Goal: Information Seeking & Learning: Learn about a topic

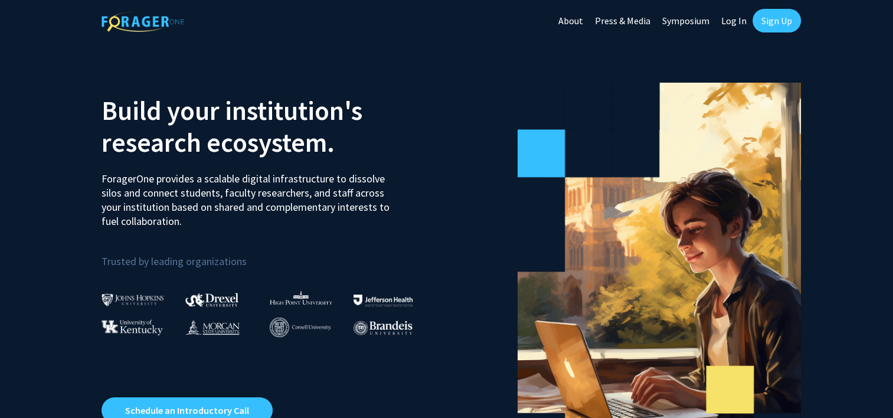
click at [734, 31] on link "Log In" at bounding box center [733, 20] width 37 height 41
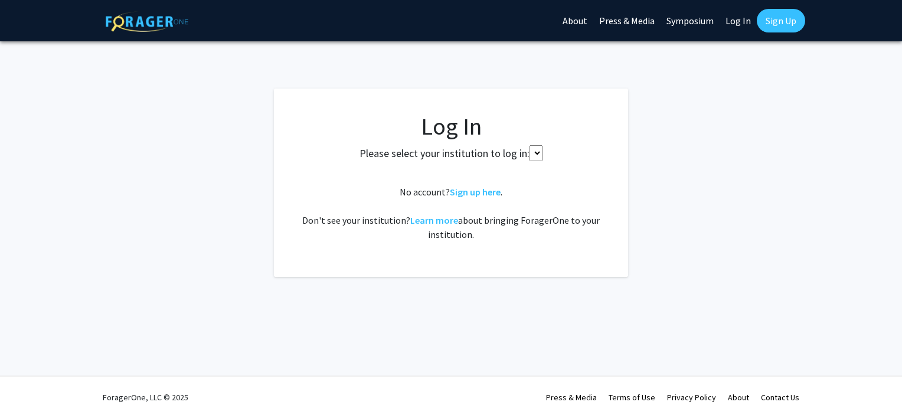
select select
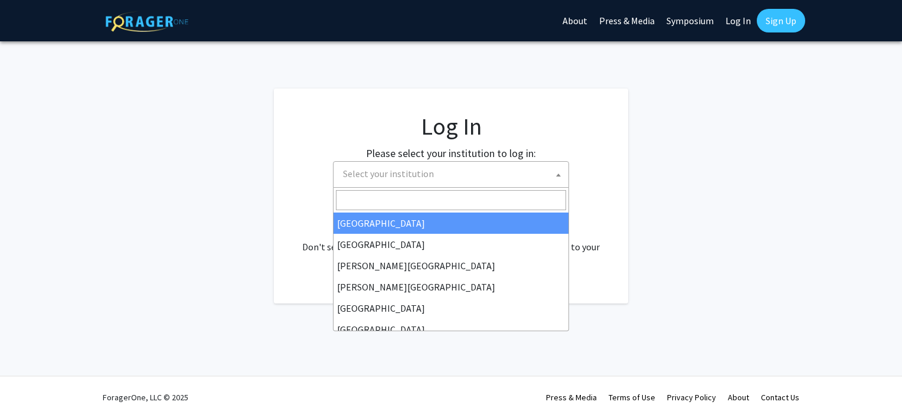
click at [535, 172] on span "Select your institution" at bounding box center [453, 174] width 230 height 24
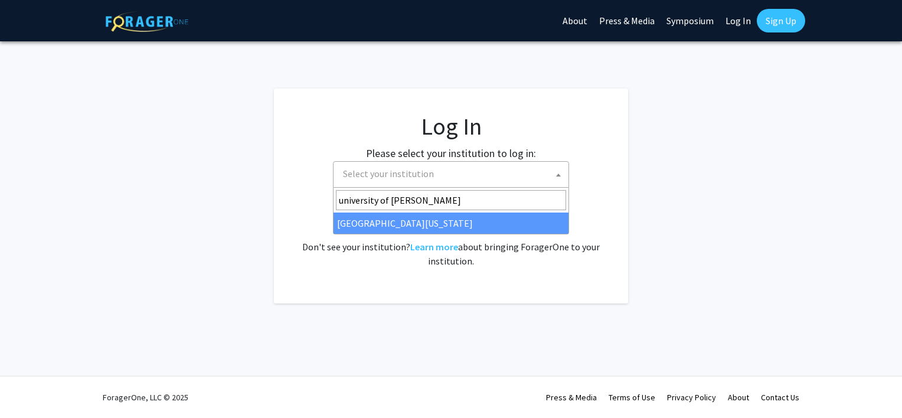
type input "university of kent"
select select "13"
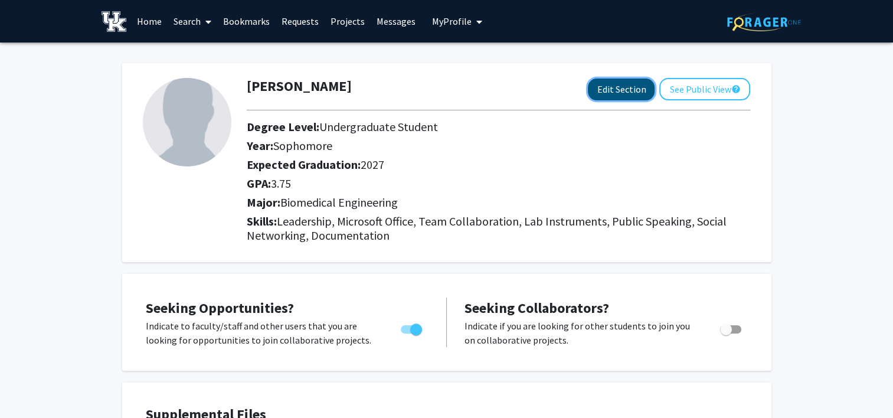
click at [627, 89] on button "Edit Section" at bounding box center [621, 89] width 67 height 22
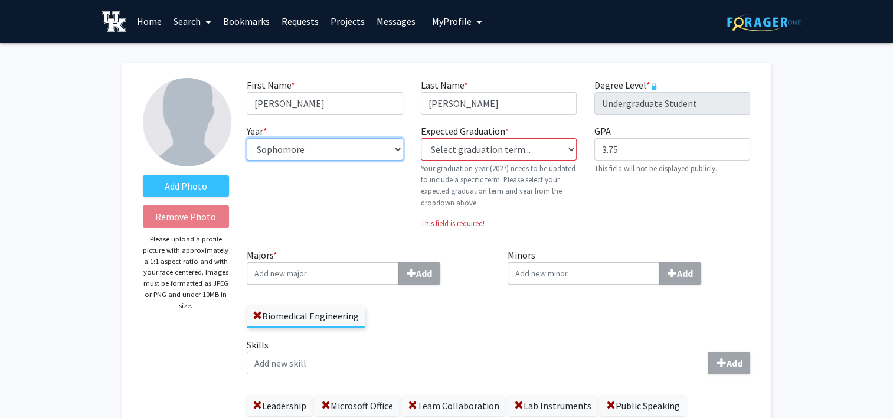
click at [360, 154] on select "--- First-year Sophomore Junior Senior Postbaccalaureate Certificate" at bounding box center [325, 149] width 156 height 22
select select "junior"
click at [247, 138] on select "--- First-year Sophomore Junior Senior Postbaccalaureate Certificate" at bounding box center [325, 149] width 156 height 22
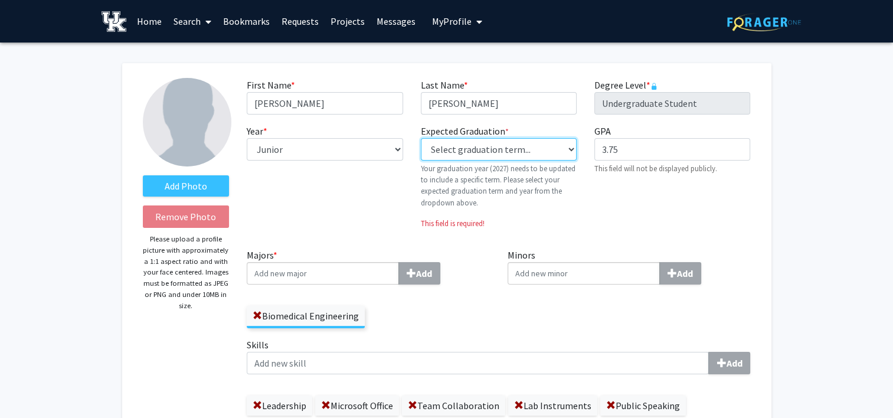
click at [493, 146] on select "Select graduation term... Previous: 2027 (Please select a specific term) Spring…" at bounding box center [499, 149] width 156 height 22
select select "38: spring_2027"
click at [421, 138] on select "Select graduation term... Previous: 2027 (Please select a specific term) Spring…" at bounding box center [499, 149] width 156 height 22
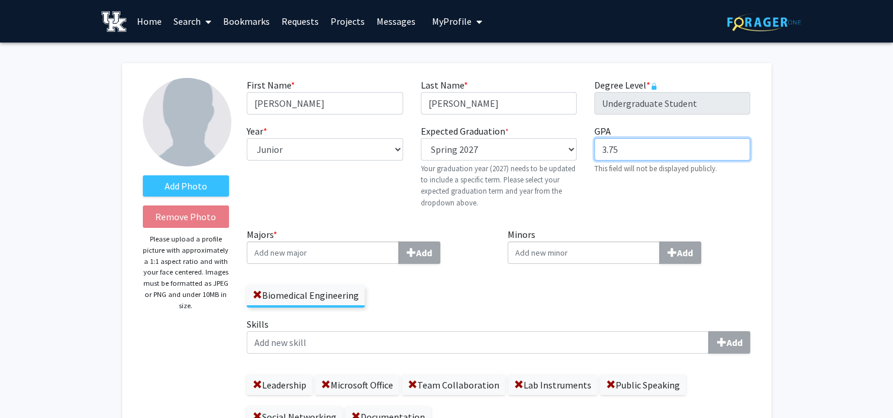
click at [646, 148] on input "3.75" at bounding box center [672, 149] width 156 height 22
type input "3.57"
click at [571, 247] on input "Minors Add" at bounding box center [584, 252] width 152 height 22
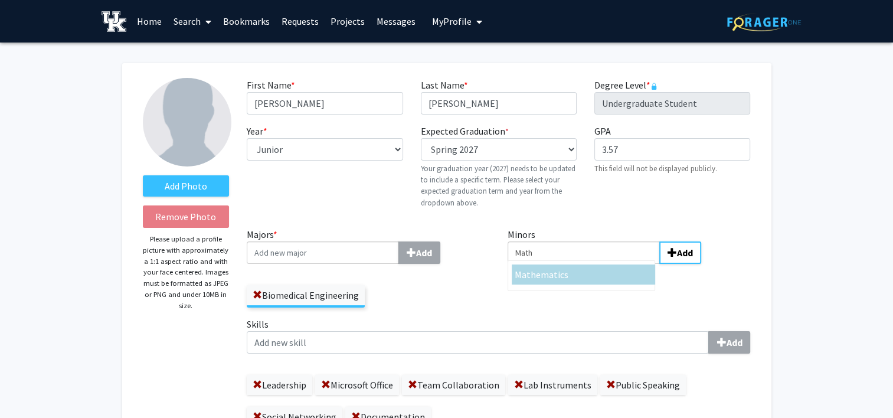
type input "Math"
click at [544, 276] on span "ematics" at bounding box center [552, 275] width 32 height 12
click at [544, 264] on input "Math" at bounding box center [584, 252] width 152 height 22
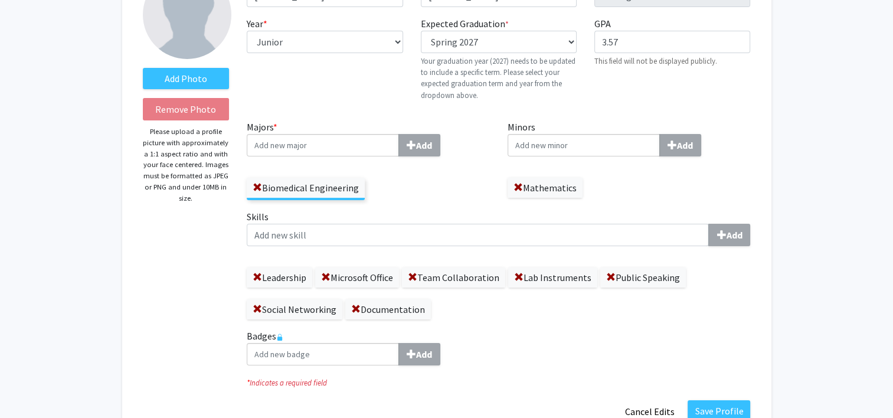
scroll to position [120, 0]
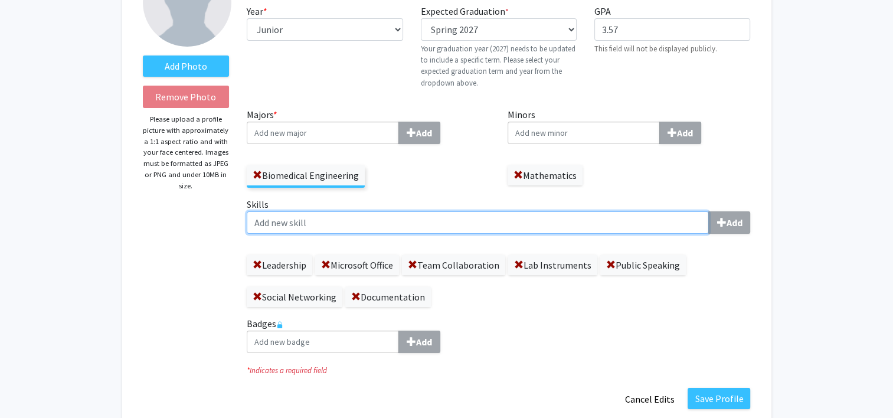
click at [487, 214] on input "Skills Add" at bounding box center [478, 222] width 462 height 22
type input "CAD"
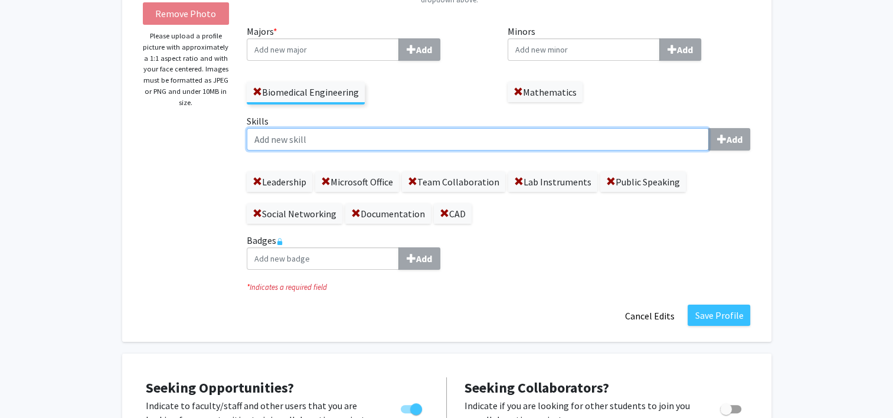
scroll to position [249, 0]
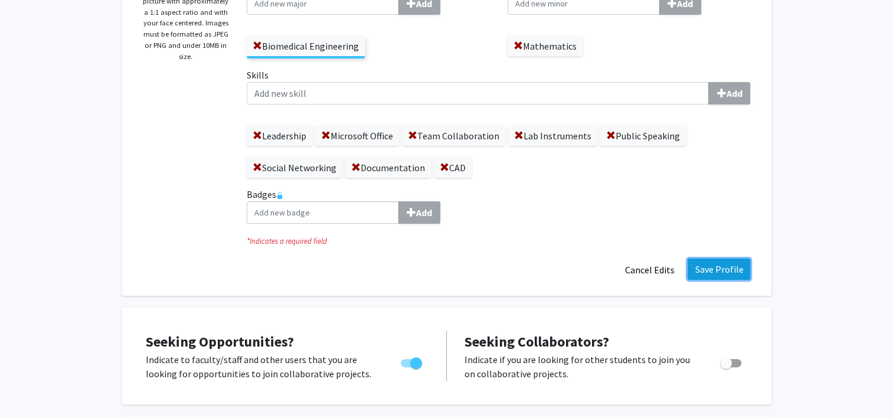
click at [741, 269] on button "Save Profile" at bounding box center [719, 268] width 63 height 21
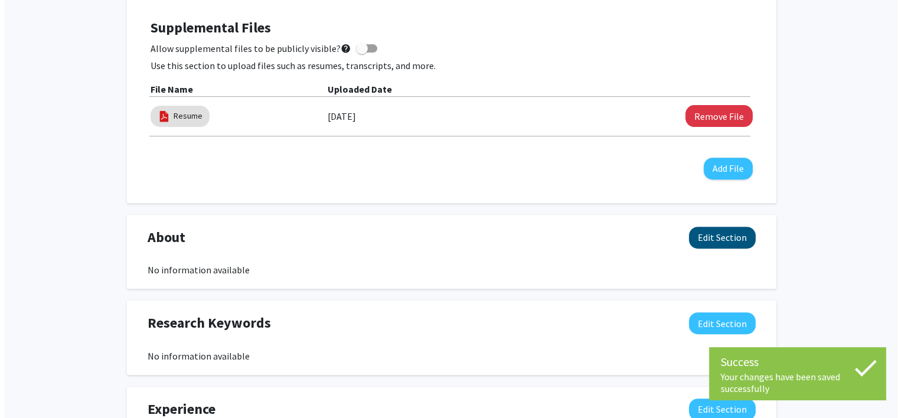
scroll to position [405, 0]
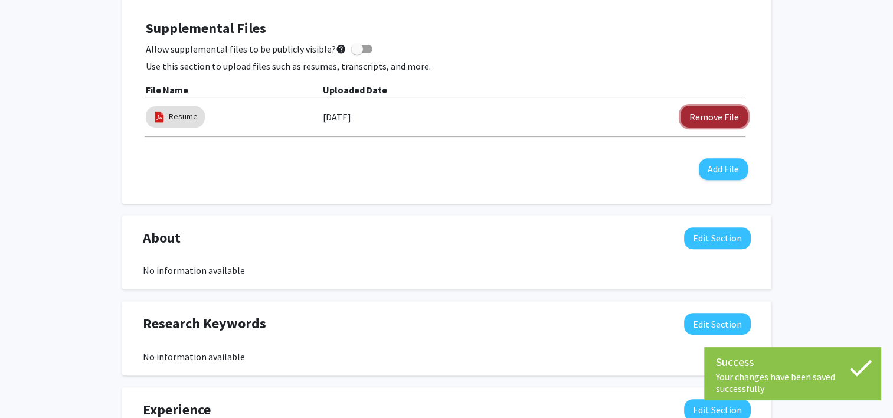
click at [721, 109] on button "Remove File" at bounding box center [713, 117] width 67 height 22
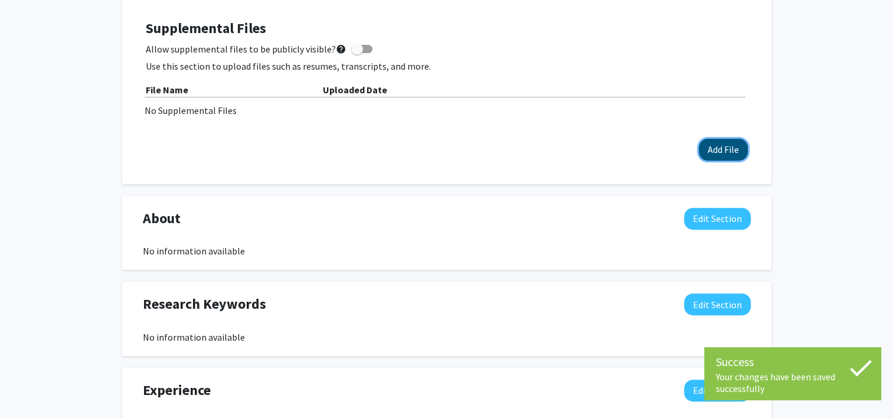
click at [716, 144] on button "Add File" at bounding box center [723, 150] width 49 height 22
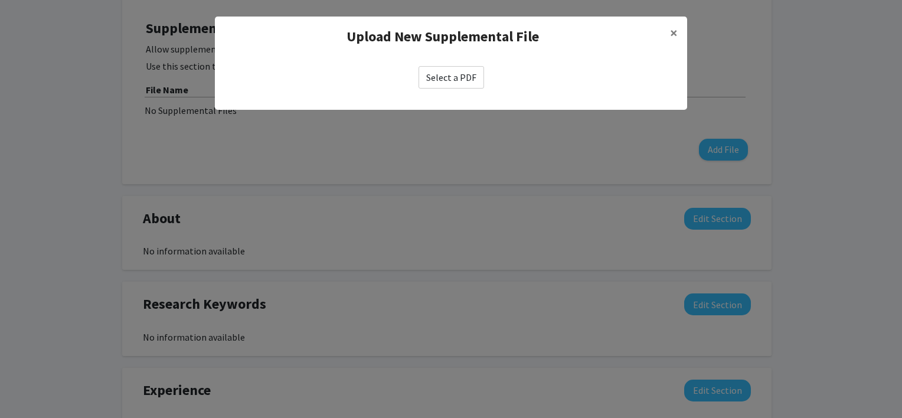
click at [456, 66] on label "Select a PDF" at bounding box center [451, 77] width 66 height 22
click at [0, 0] on input "Select a PDF" at bounding box center [0, 0] width 0 height 0
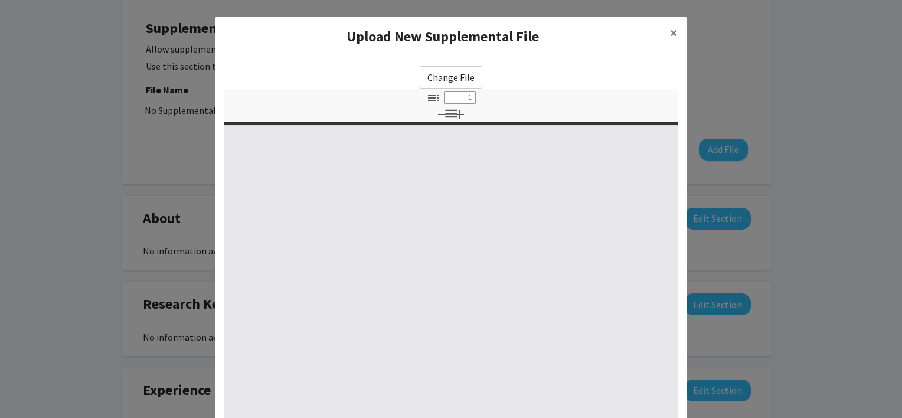
select select "custom"
type input "0"
select select "custom"
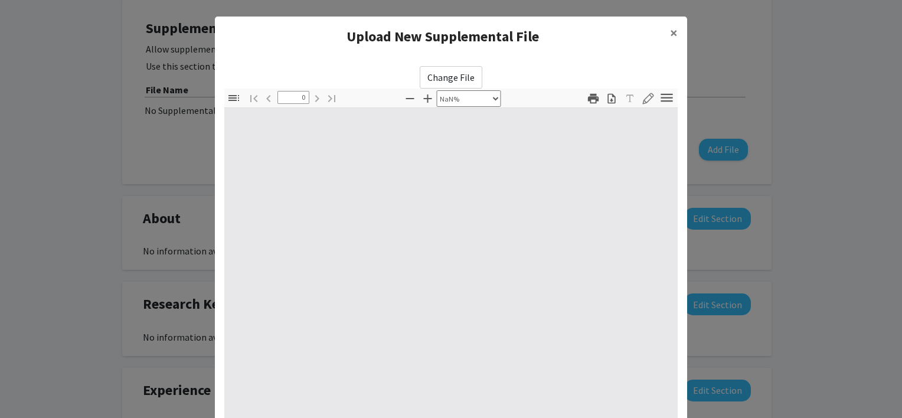
type input "1"
select select "auto"
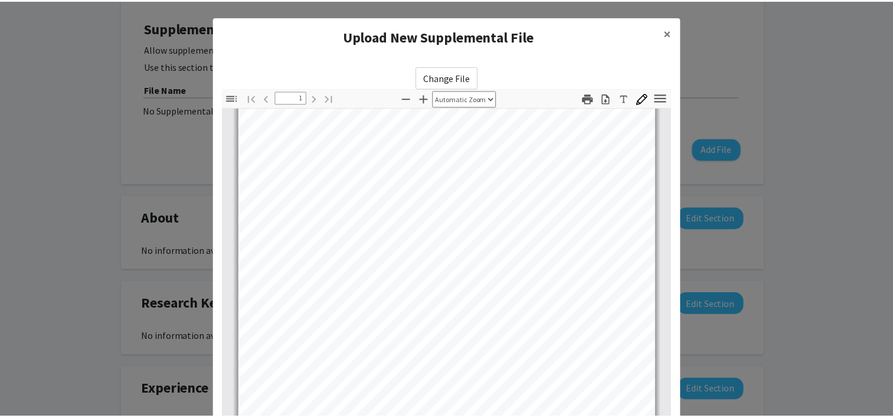
scroll to position [140, 0]
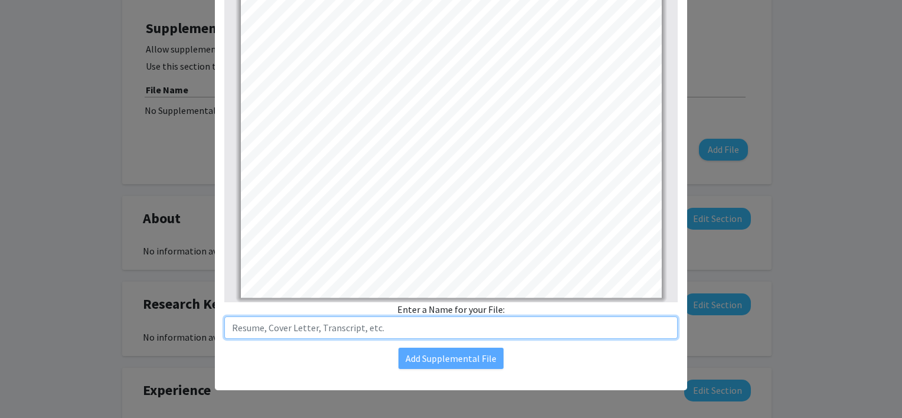
click at [413, 331] on input "text" at bounding box center [450, 327] width 453 height 22
type input "r"
type input "Resume"
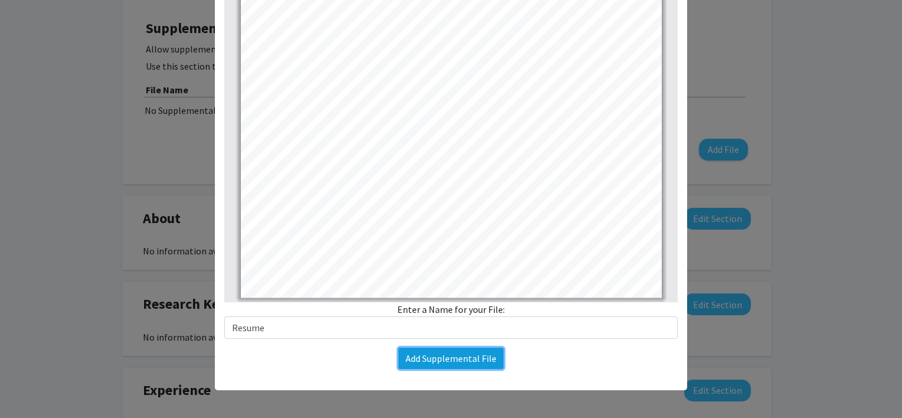
click at [469, 365] on button "Add Supplemental File" at bounding box center [450, 358] width 105 height 21
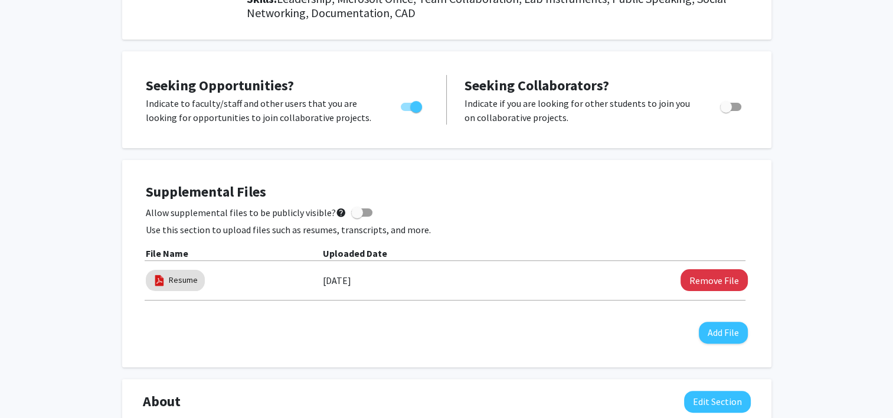
scroll to position [0, 0]
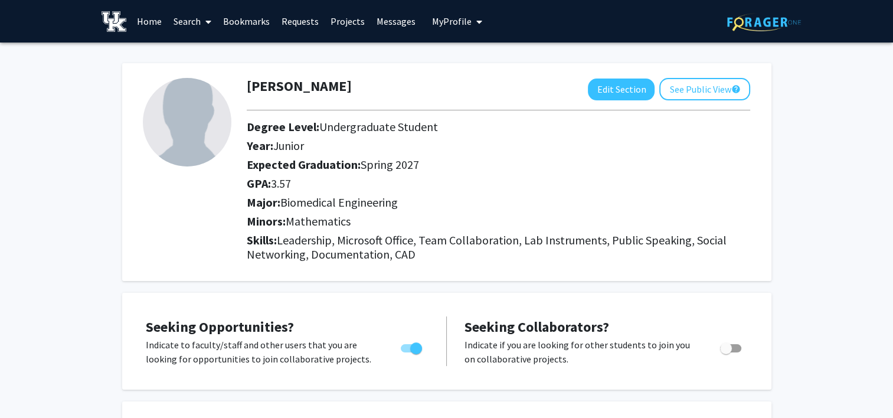
click at [176, 19] on link "Search" at bounding box center [193, 21] width 50 height 41
click at [213, 74] on span "Students" at bounding box center [204, 78] width 72 height 24
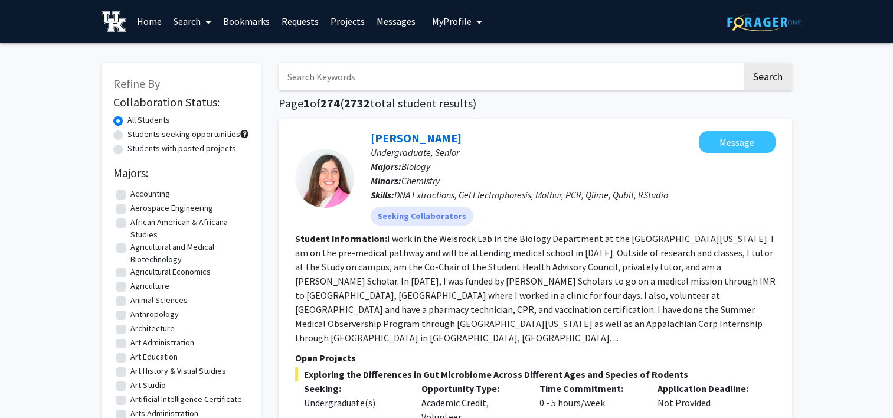
click at [201, 19] on span at bounding box center [206, 21] width 11 height 41
click at [217, 52] on span "Faculty/Staff" at bounding box center [211, 54] width 87 height 24
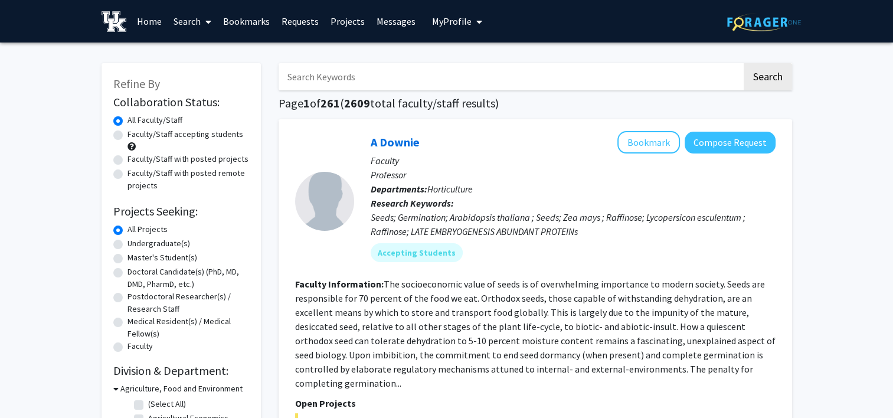
click at [334, 19] on link "Projects" at bounding box center [348, 21] width 46 height 41
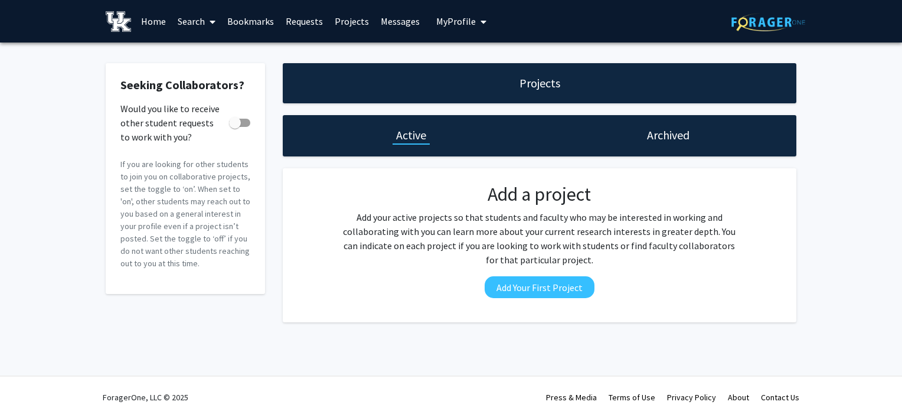
click at [591, 139] on div "Archived" at bounding box center [667, 135] width 257 height 41
click at [667, 129] on h1 "Archived" at bounding box center [668, 135] width 42 height 17
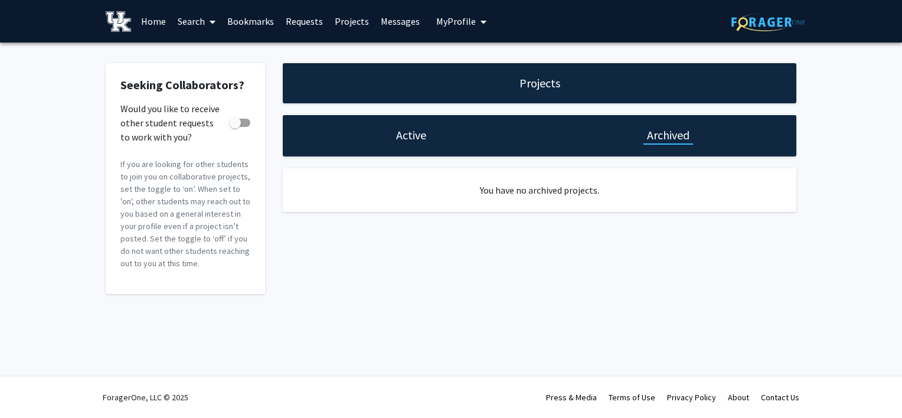
click at [451, 144] on div "Active" at bounding box center [411, 135] width 257 height 41
click at [412, 162] on div "Projects Active Archived You have no archived projects." at bounding box center [539, 178] width 531 height 231
click at [415, 158] on div "Projects Active Archived You have no archived projects." at bounding box center [539, 178] width 531 height 231
click at [380, 133] on div "Active" at bounding box center [411, 135] width 257 height 41
click at [424, 133] on h1 "Active" at bounding box center [411, 135] width 30 height 17
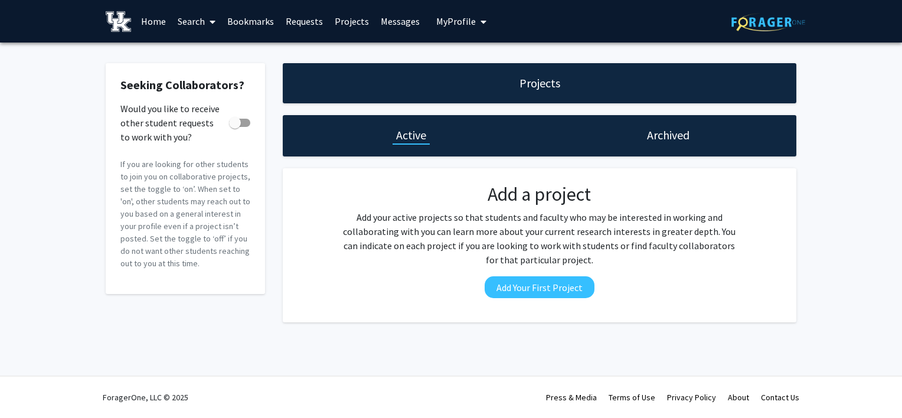
click at [194, 20] on link "Search" at bounding box center [197, 21] width 50 height 41
click at [235, 60] on span "Faculty/Staff" at bounding box center [215, 54] width 87 height 24
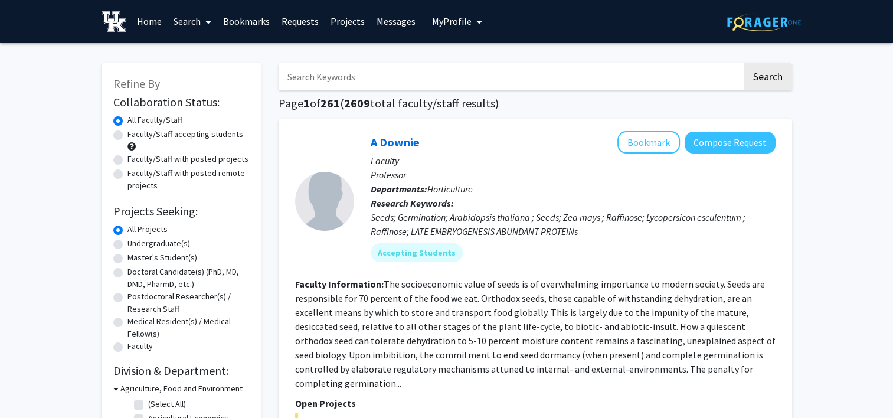
click at [189, 26] on link "Search" at bounding box center [193, 21] width 50 height 41
click at [203, 71] on span "Students" at bounding box center [204, 78] width 72 height 24
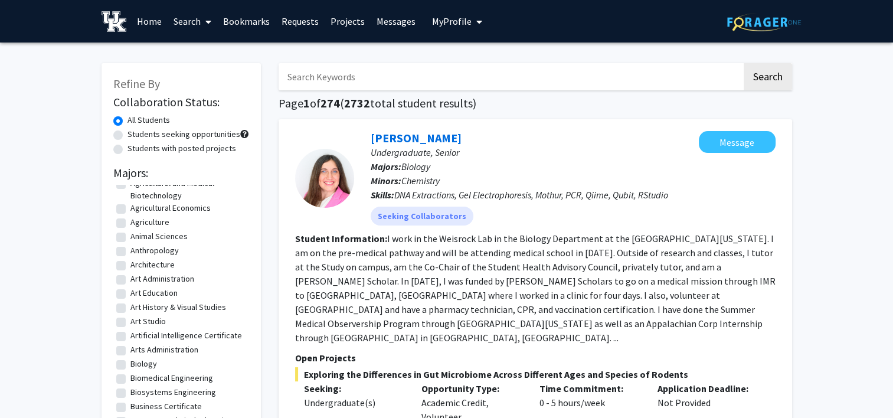
click at [201, 24] on span at bounding box center [206, 21] width 11 height 41
click at [210, 64] on span "Faculty/Staff" at bounding box center [211, 54] width 87 height 24
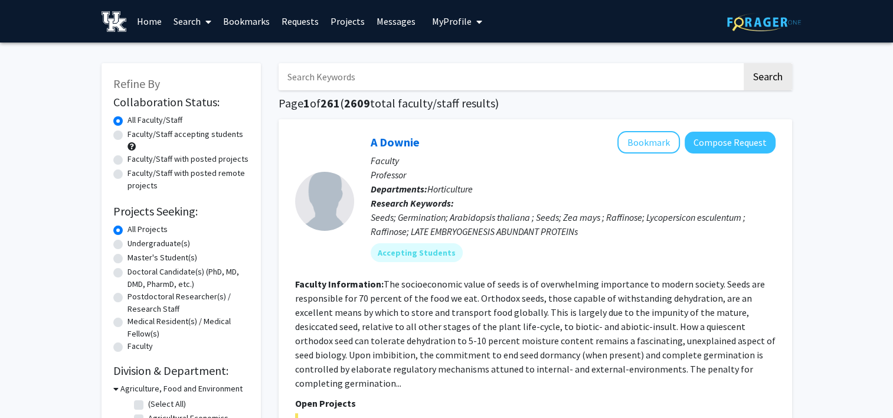
scroll to position [4, 0]
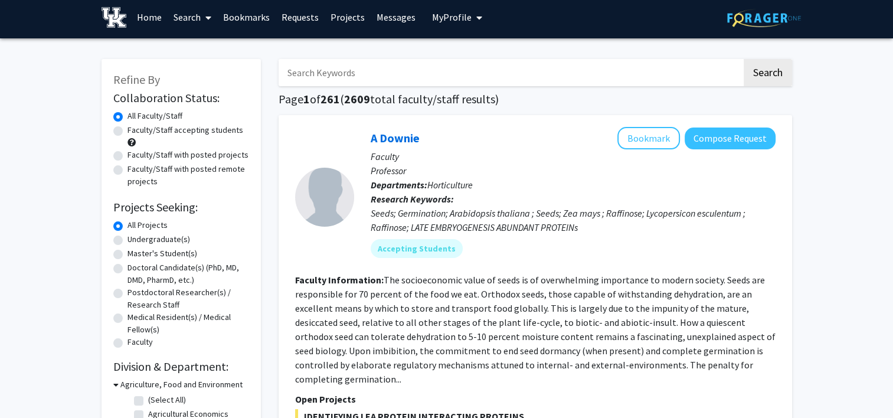
click at [165, 238] on label "Undergraduate(s)" at bounding box center [158, 239] width 63 height 12
click at [135, 238] on input "Undergraduate(s)" at bounding box center [131, 237] width 8 height 8
radio input "true"
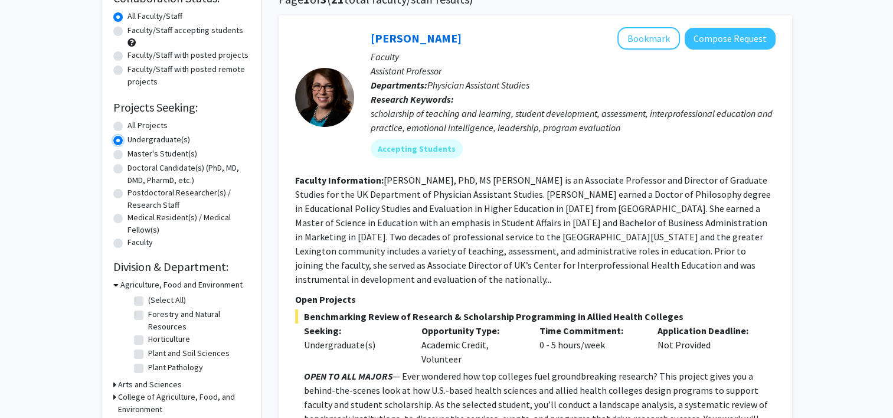
scroll to position [106, 0]
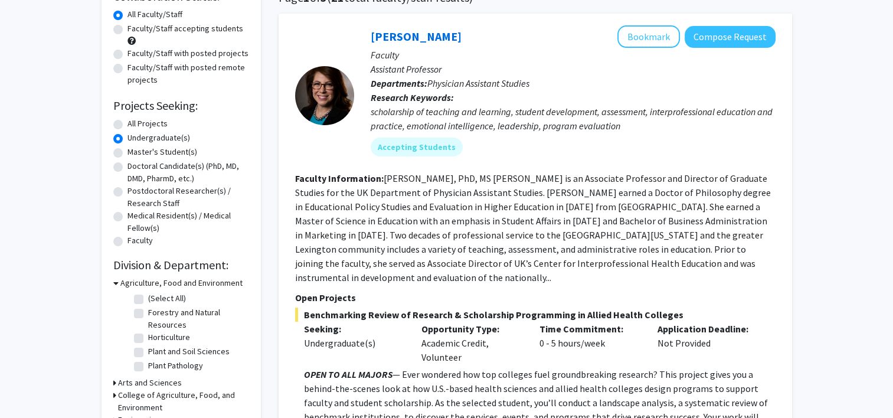
click at [116, 282] on icon at bounding box center [115, 283] width 5 height 12
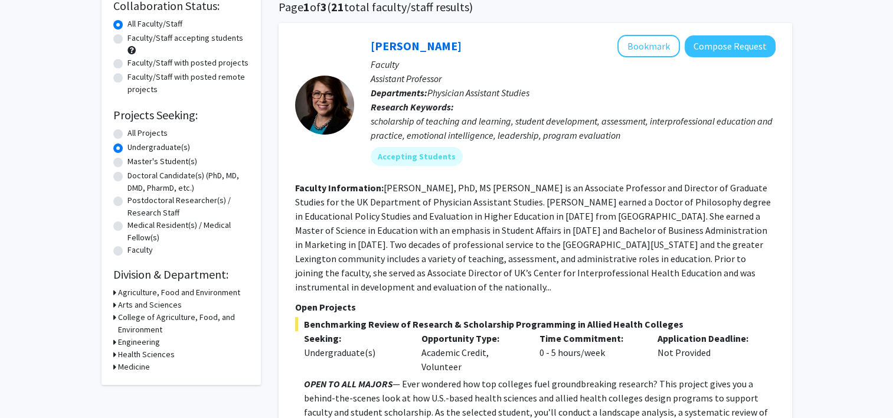
scroll to position [80, 0]
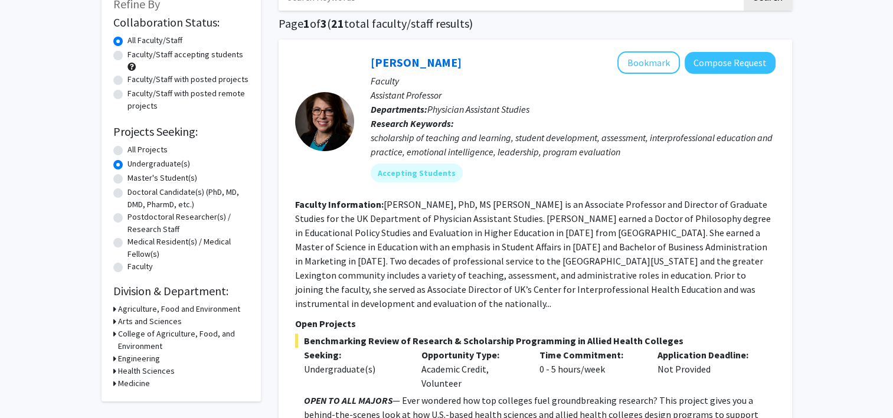
click at [127, 355] on h3 "Engineering" at bounding box center [139, 358] width 42 height 12
click at [164, 372] on label "Biomedical Engineering" at bounding box center [189, 374] width 83 height 12
click at [156, 372] on input "Biomedical Engineering" at bounding box center [152, 372] width 8 height 8
checkbox input "true"
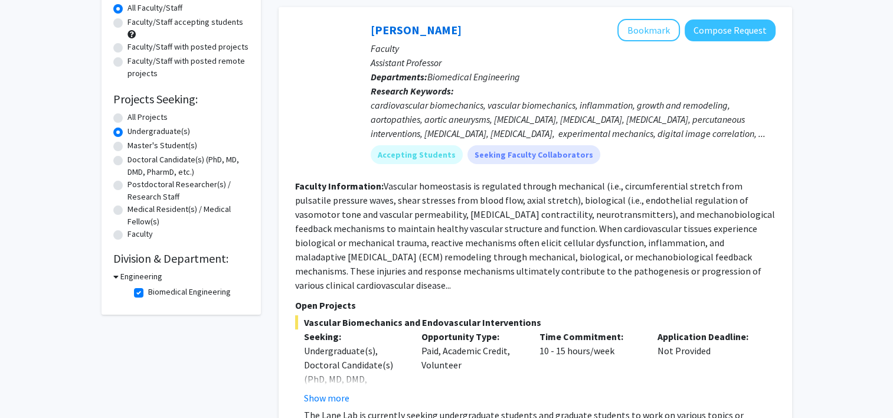
scroll to position [113, 0]
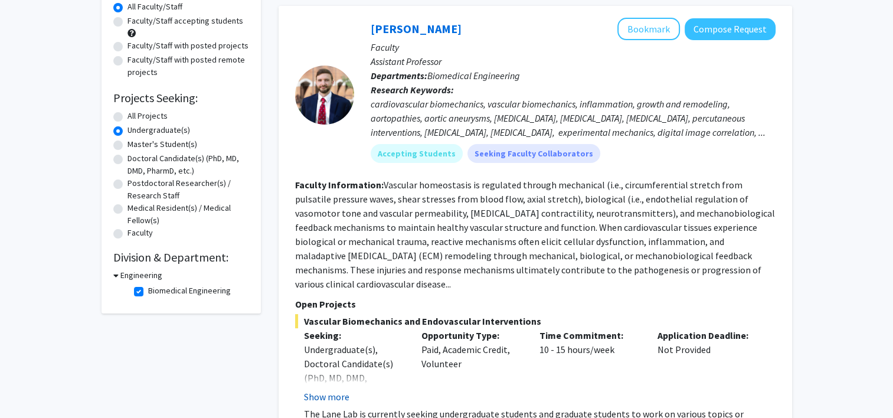
click at [336, 390] on button "Show more" at bounding box center [326, 397] width 45 height 14
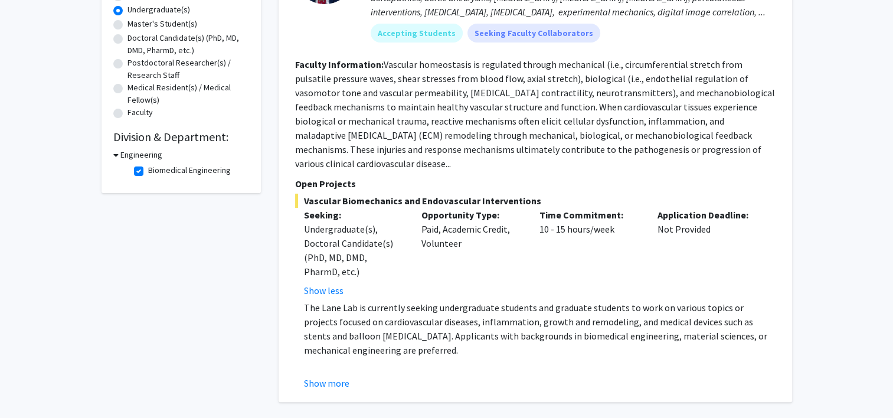
scroll to position [235, 0]
click at [338, 375] on button "Show more" at bounding box center [326, 382] width 45 height 14
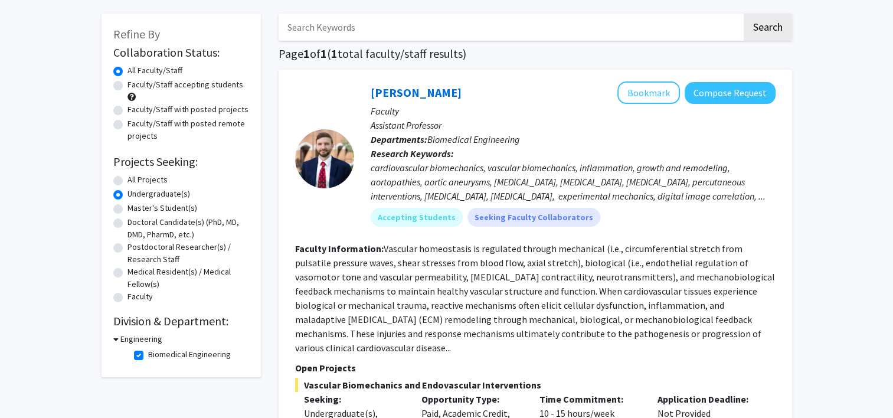
scroll to position [49, 0]
click at [651, 85] on button "Bookmark" at bounding box center [648, 93] width 63 height 22
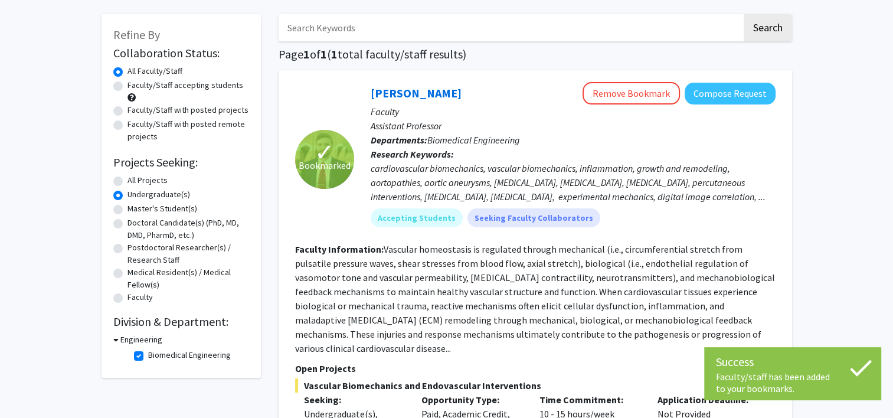
click at [148, 359] on label "Biomedical Engineering" at bounding box center [189, 355] width 83 height 12
click at [148, 356] on input "Biomedical Engineering" at bounding box center [152, 353] width 8 height 8
checkbox input "false"
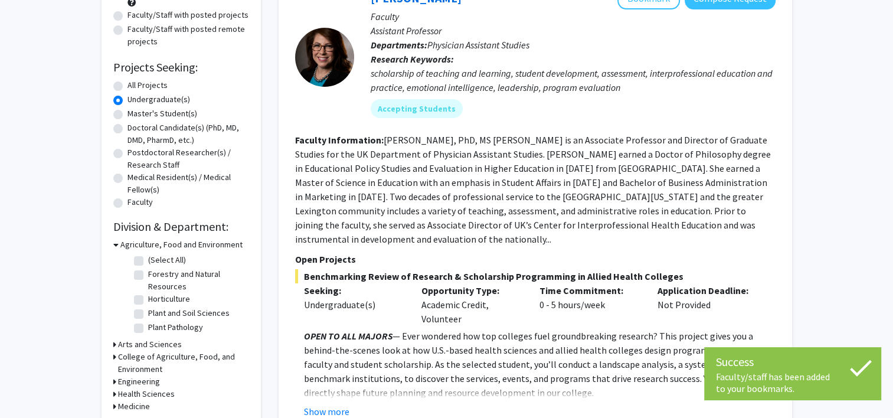
scroll to position [146, 0]
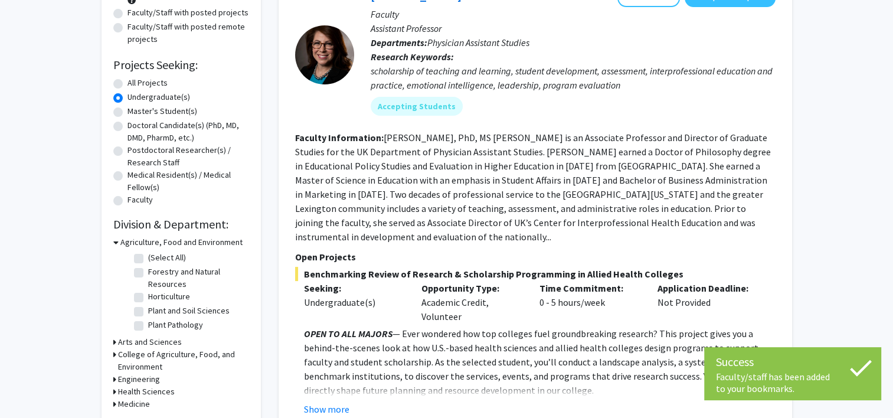
click at [120, 244] on h3 "Agriculture, Food and Environment" at bounding box center [181, 242] width 122 height 12
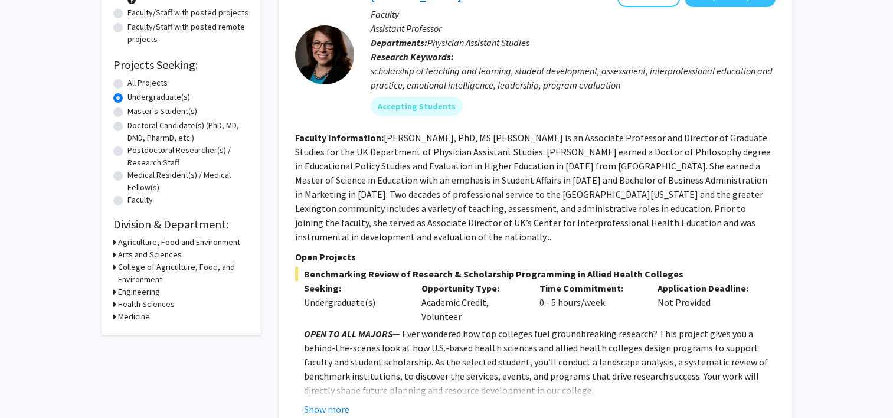
click at [123, 254] on h3 "Arts and Sciences" at bounding box center [150, 254] width 64 height 12
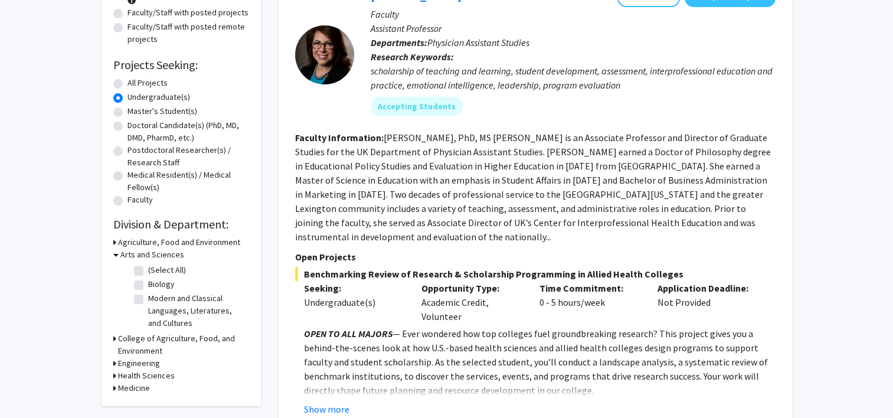
click at [139, 255] on h3 "Arts and Sciences" at bounding box center [152, 254] width 64 height 12
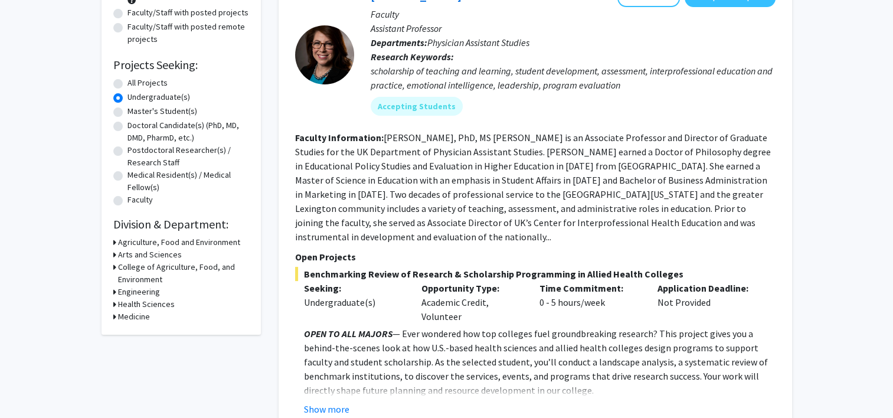
click at [135, 270] on h3 "College of Agriculture, Food, and Environment" at bounding box center [183, 273] width 131 height 25
click at [135, 270] on h3 "College of Agriculture, Food, and Environment" at bounding box center [184, 273] width 129 height 25
click at [138, 327] on div "Refine By Collaboration Status: Collaboration Status All Faculty/Staff Collabor…" at bounding box center [181, 126] width 159 height 418
click at [138, 315] on h3 "Medicine" at bounding box center [134, 316] width 32 height 12
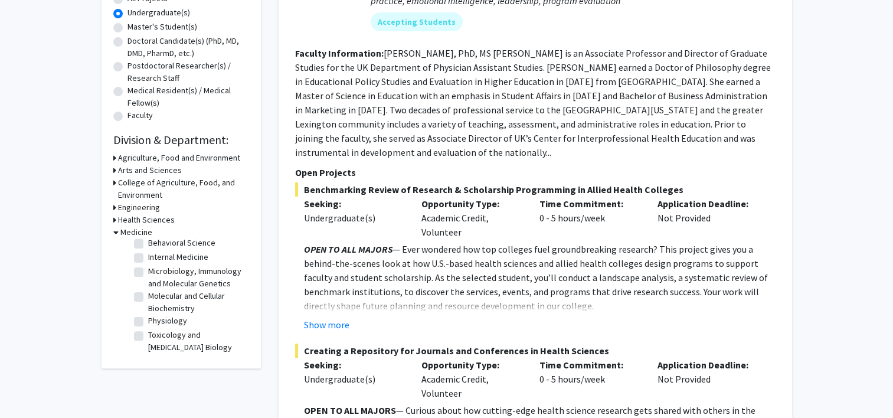
scroll to position [252, 0]
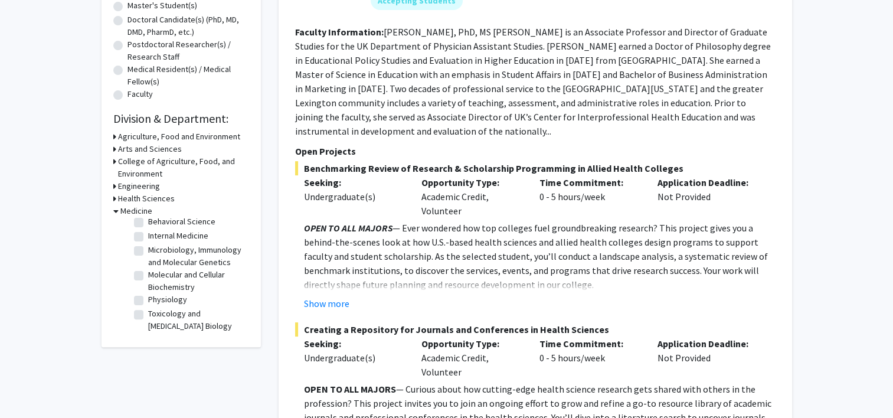
click at [148, 299] on label "Physiology" at bounding box center [167, 299] width 39 height 12
click at [148, 299] on input "Physiology" at bounding box center [152, 297] width 8 height 8
checkbox input "true"
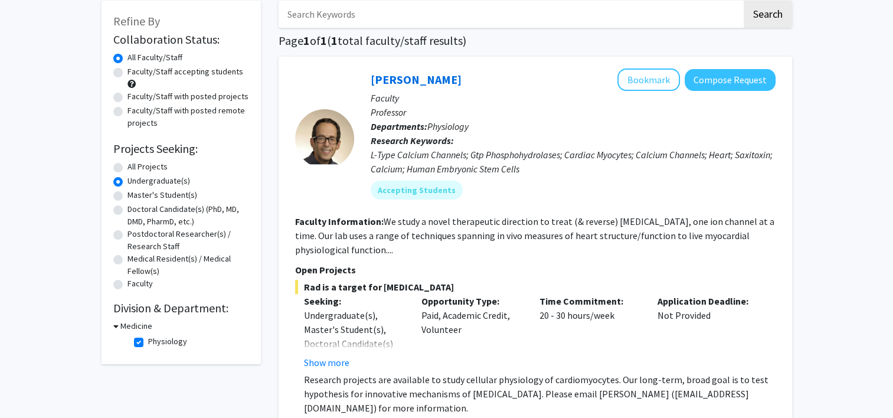
scroll to position [64, 0]
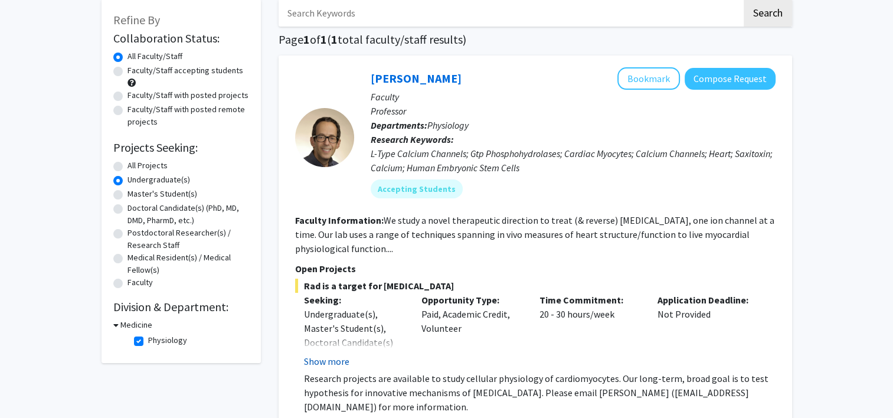
click at [338, 359] on button "Show more" at bounding box center [326, 361] width 45 height 14
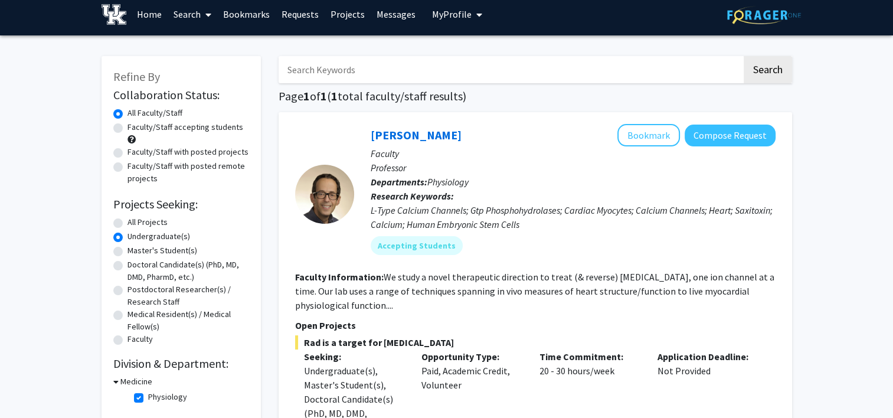
scroll to position [0, 0]
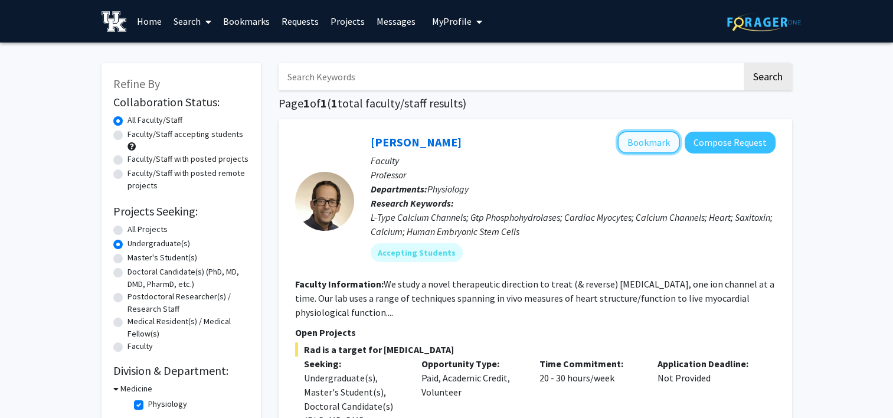
click at [650, 152] on button "Bookmark" at bounding box center [648, 142] width 63 height 22
